Goal: Task Accomplishment & Management: Manage account settings

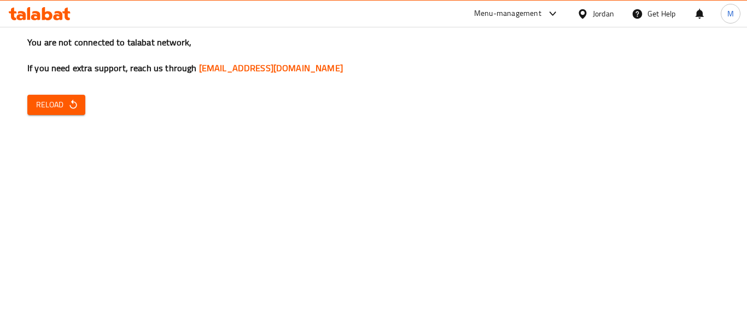
click at [66, 110] on span "Reload" at bounding box center [56, 105] width 40 height 14
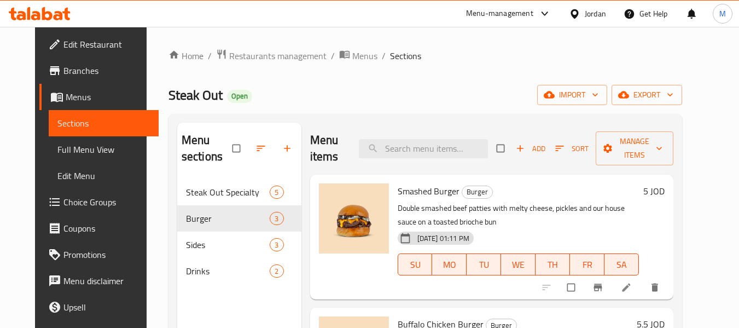
click at [573, 15] on icon at bounding box center [574, 13] width 8 height 9
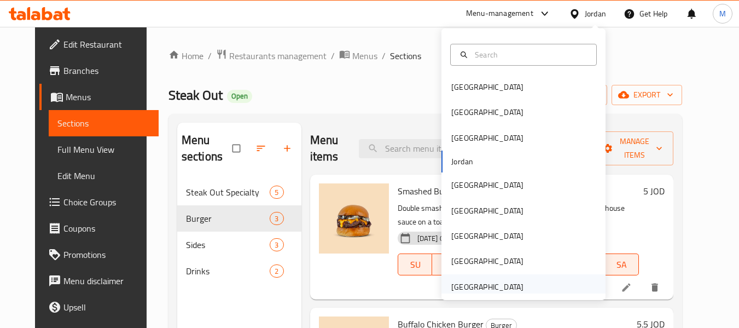
click at [493, 291] on div "United Arab Emirates" at bounding box center [487, 287] width 72 height 12
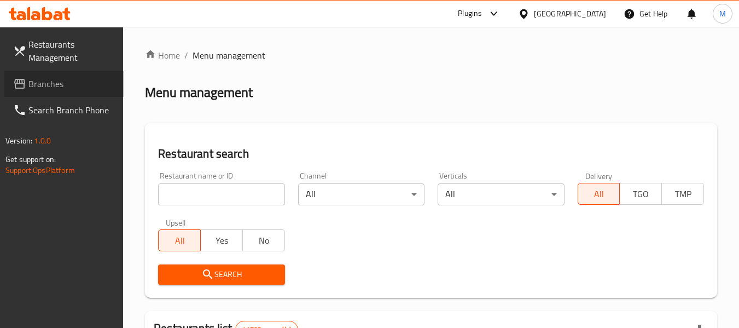
click at [51, 85] on span "Branches" at bounding box center [71, 83] width 86 height 13
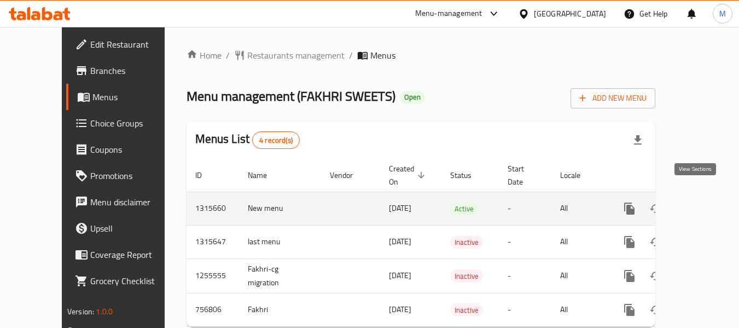
click at [702, 202] on icon "enhanced table" at bounding box center [708, 208] width 13 height 13
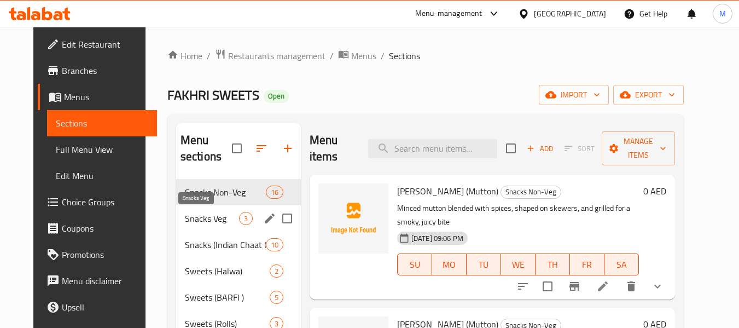
click at [195, 216] on span "Snacks Veg" at bounding box center [212, 218] width 54 height 13
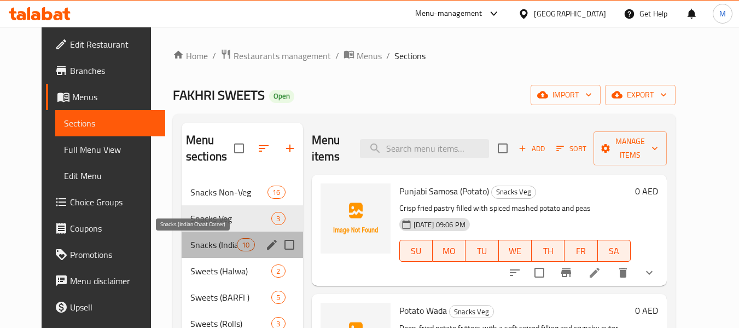
click at [196, 247] on span "Snacks (Indian Chaat Corner)" at bounding box center [213, 244] width 46 height 13
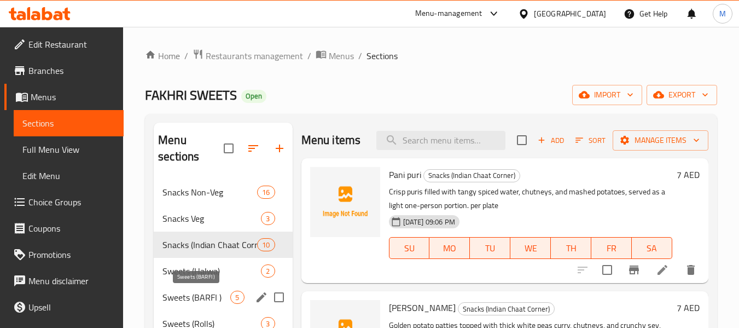
click at [200, 299] on span "Sweets (BARFI )" at bounding box center [196, 296] width 68 height 13
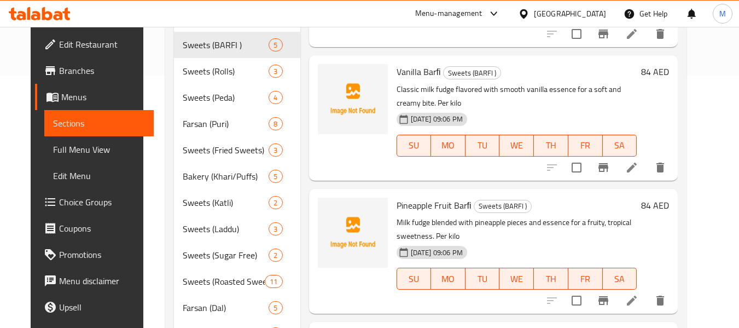
scroll to position [273, 0]
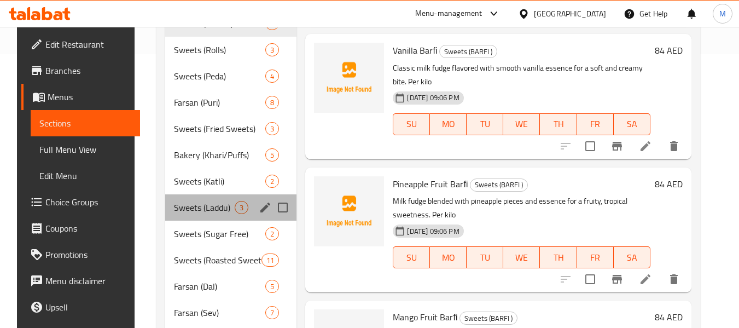
click at [180, 218] on div "Sweets (Laddu) 3" at bounding box center [230, 207] width 131 height 26
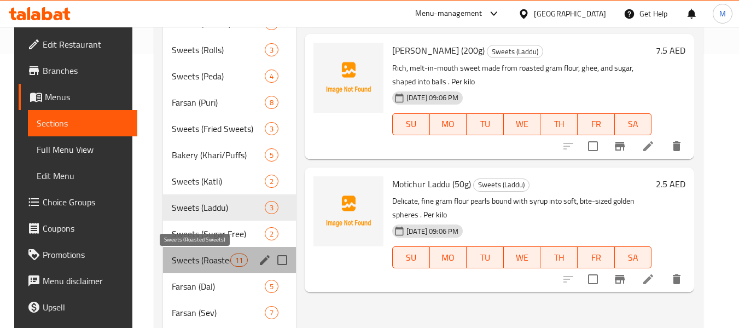
click at [181, 255] on span "Sweets (Roasted Sweets)" at bounding box center [201, 259] width 58 height 13
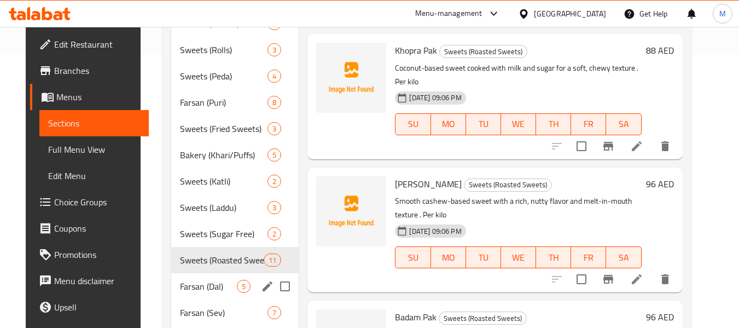
click at [176, 296] on div "Farsan (Dal) 5" at bounding box center [235, 286] width 128 height 26
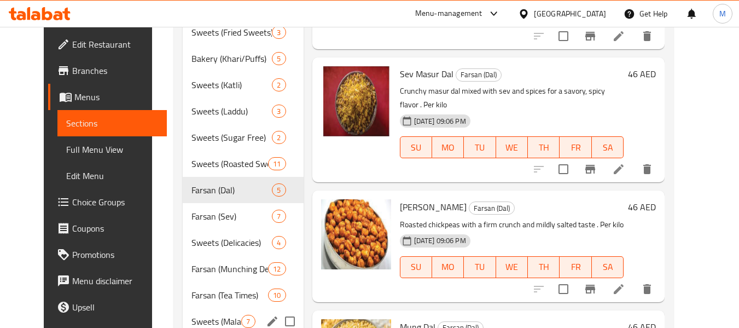
scroll to position [383, 0]
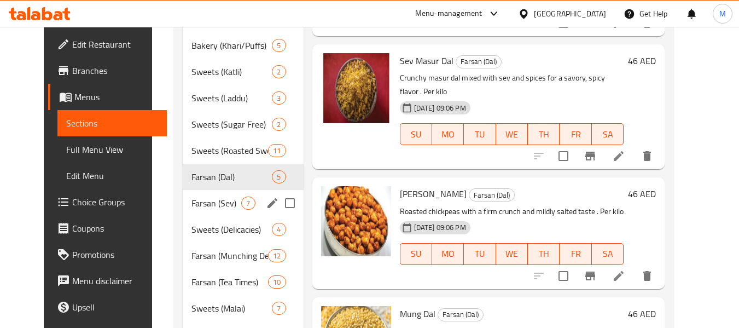
click at [189, 214] on div "Farsan (Sev) 7" at bounding box center [243, 203] width 120 height 26
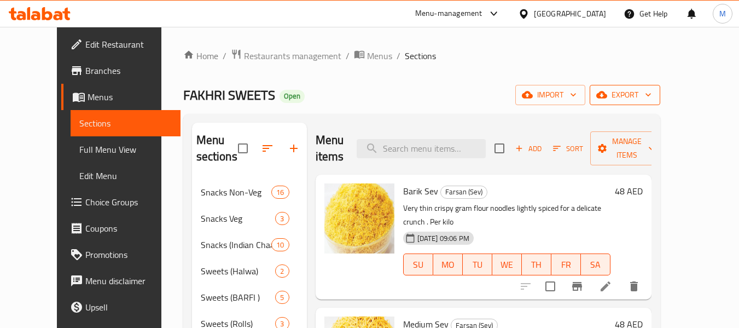
click at [651, 95] on span "export" at bounding box center [624, 95] width 53 height 14
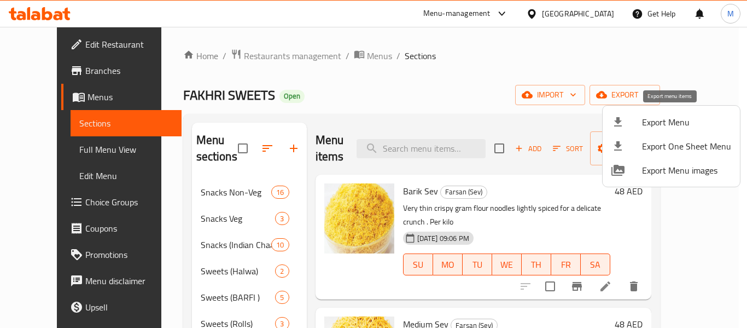
click at [669, 120] on span "Export Menu" at bounding box center [686, 121] width 89 height 13
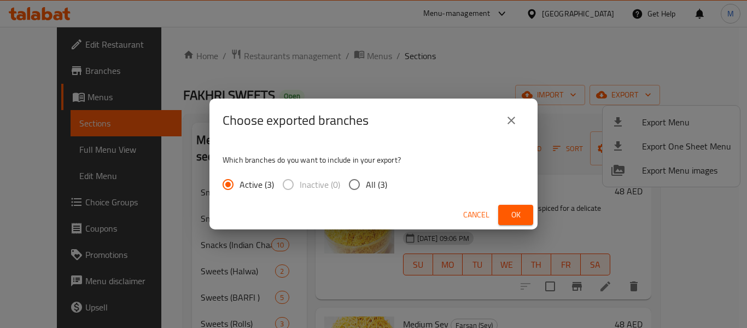
click at [361, 185] on input "All (3)" at bounding box center [354, 184] width 23 height 23
radio input "true"
click at [525, 206] on button "Ok" at bounding box center [515, 214] width 35 height 20
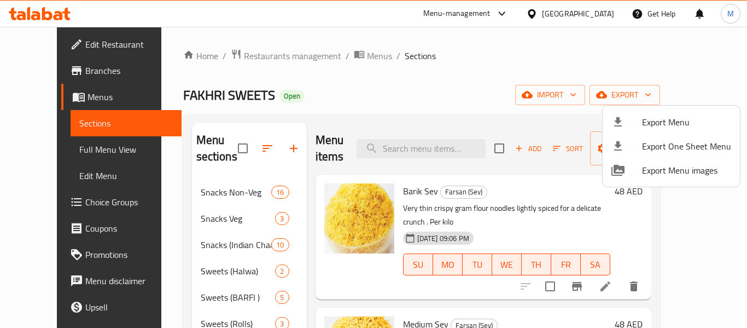
click at [42, 150] on div at bounding box center [373, 164] width 747 height 328
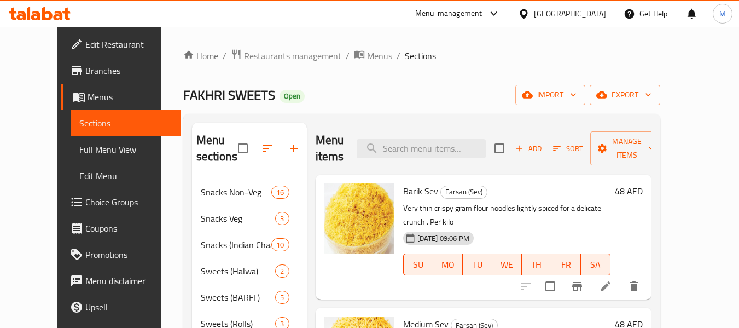
drag, startPoint x: 42, startPoint y: 150, endPoint x: 331, endPoint y: 5, distance: 323.3
click at [79, 150] on span "Full Menu View" at bounding box center [125, 149] width 92 height 13
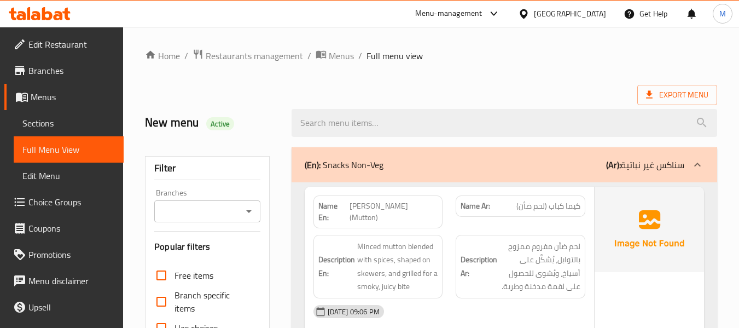
click at [466, 240] on h6 "Description Ar: لحم ضأن مفروم ممزوج بالتوابل، يُشكَّل على أسياخ، ويُشوى للحصول …" at bounding box center [520, 266] width 120 height 54
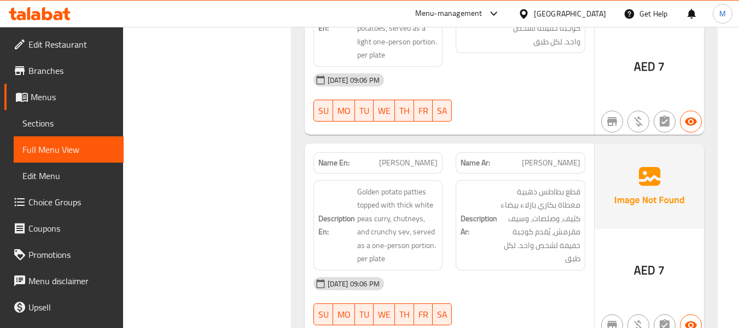
scroll to position [5009, 0]
